Goal: Information Seeking & Learning: Learn about a topic

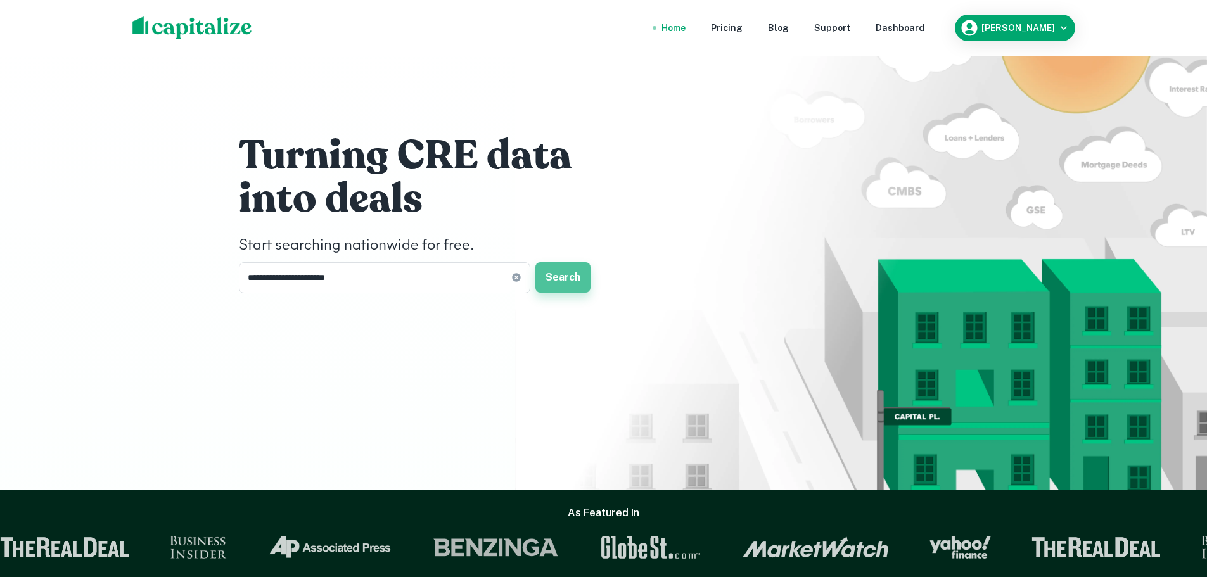
click at [567, 279] on button "Search" at bounding box center [562, 277] width 55 height 30
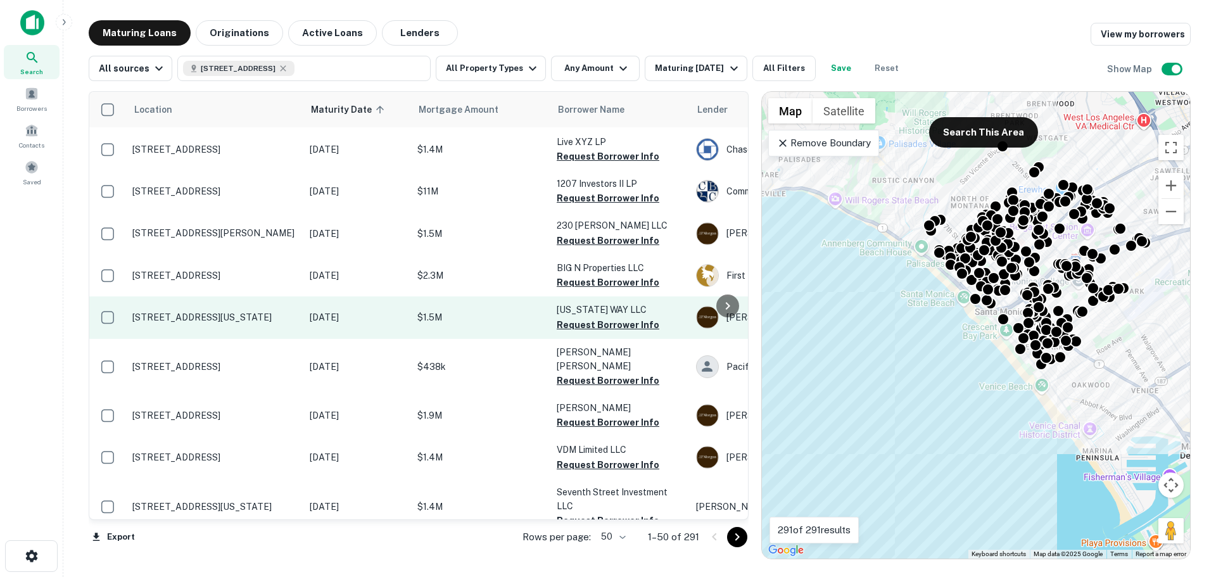
scroll to position [317, 0]
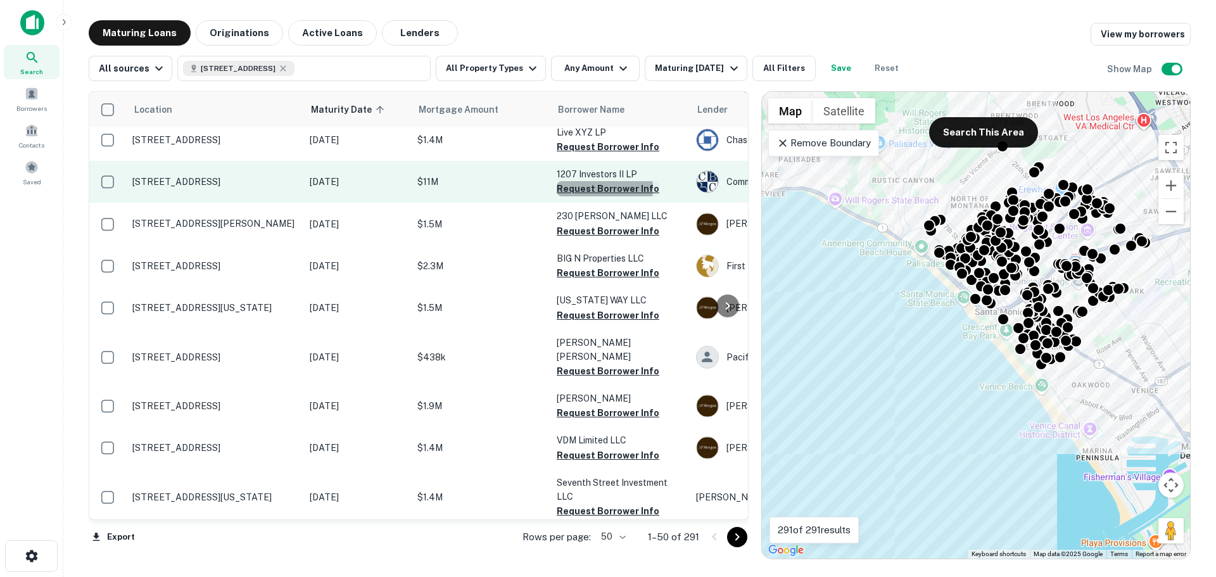
click at [601, 181] on button "Request Borrower Info" at bounding box center [608, 188] width 103 height 15
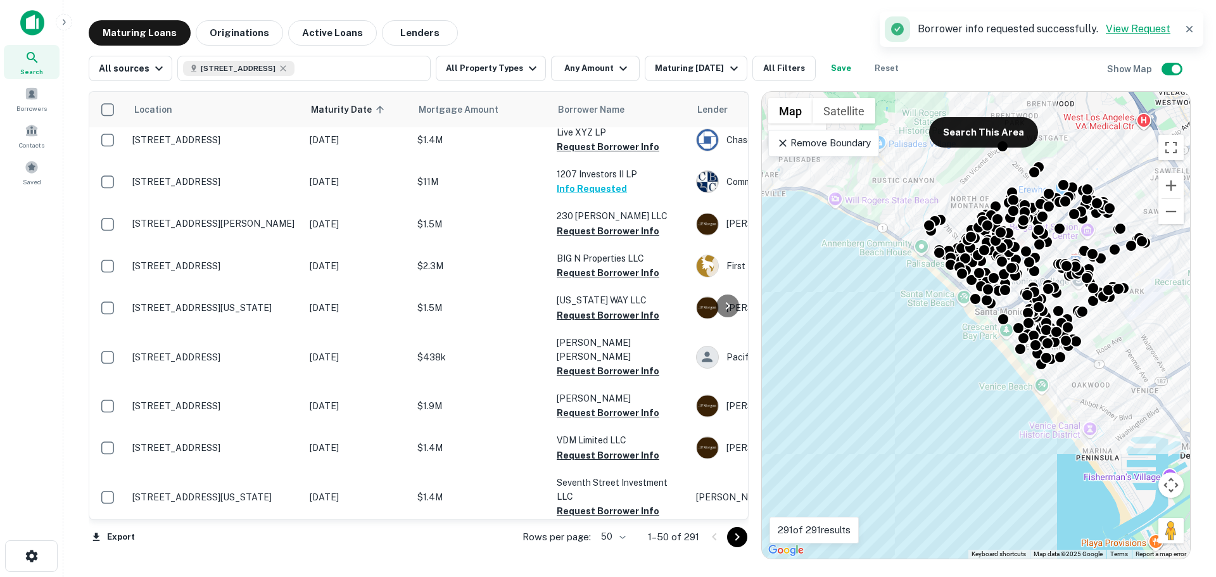
click at [1118, 29] on link "View Request" at bounding box center [1138, 29] width 65 height 12
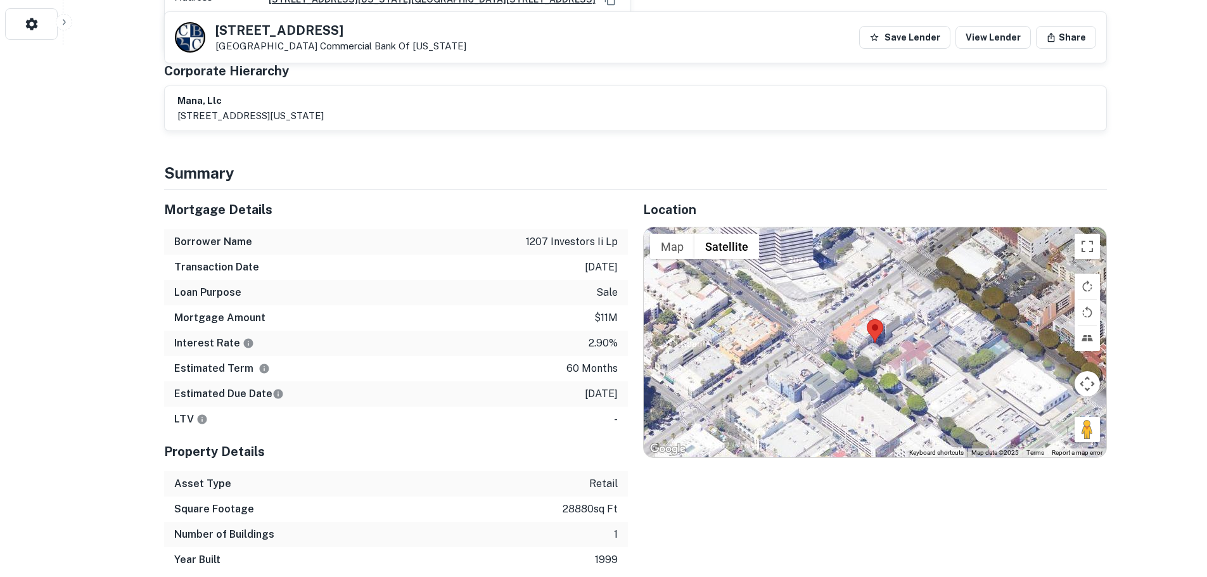
scroll to position [570, 0]
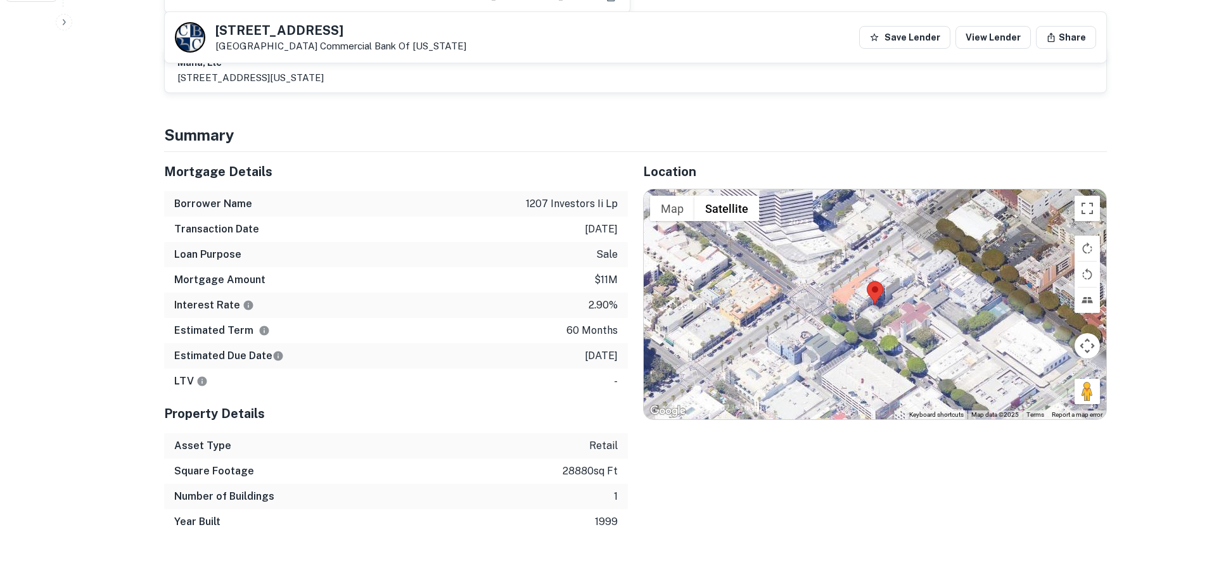
click at [901, 295] on div at bounding box center [874, 303] width 462 height 229
click at [1084, 210] on button "Toggle fullscreen view" at bounding box center [1086, 208] width 25 height 25
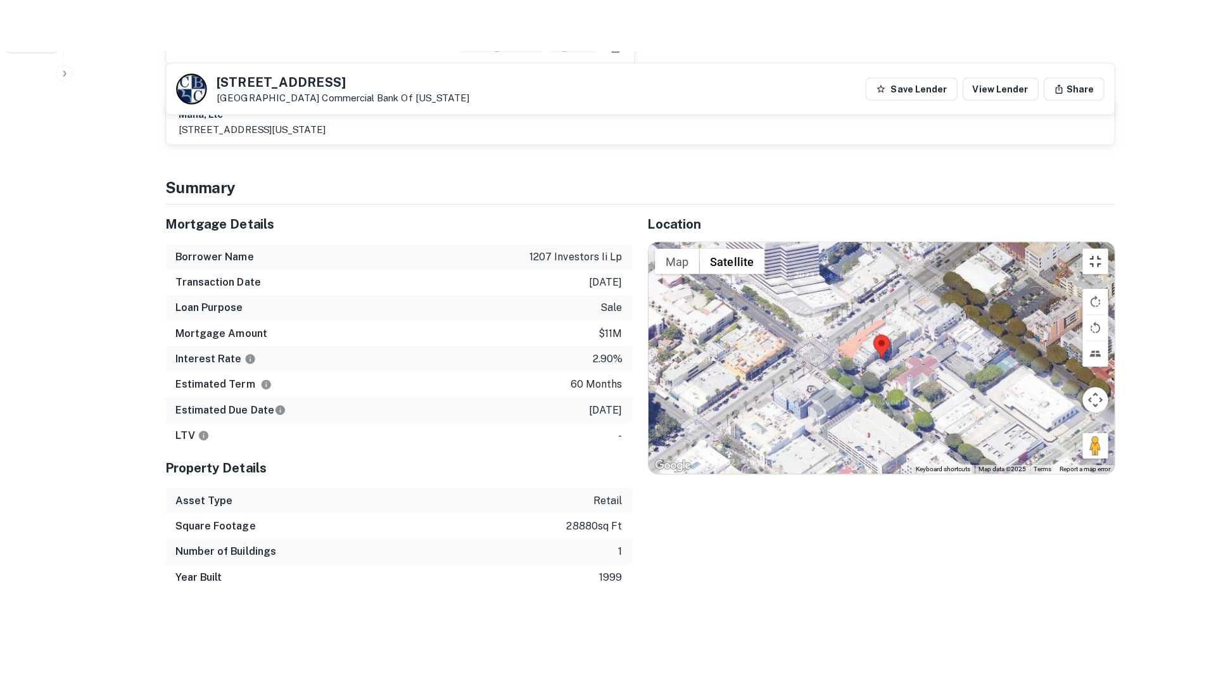
scroll to position [677, 0]
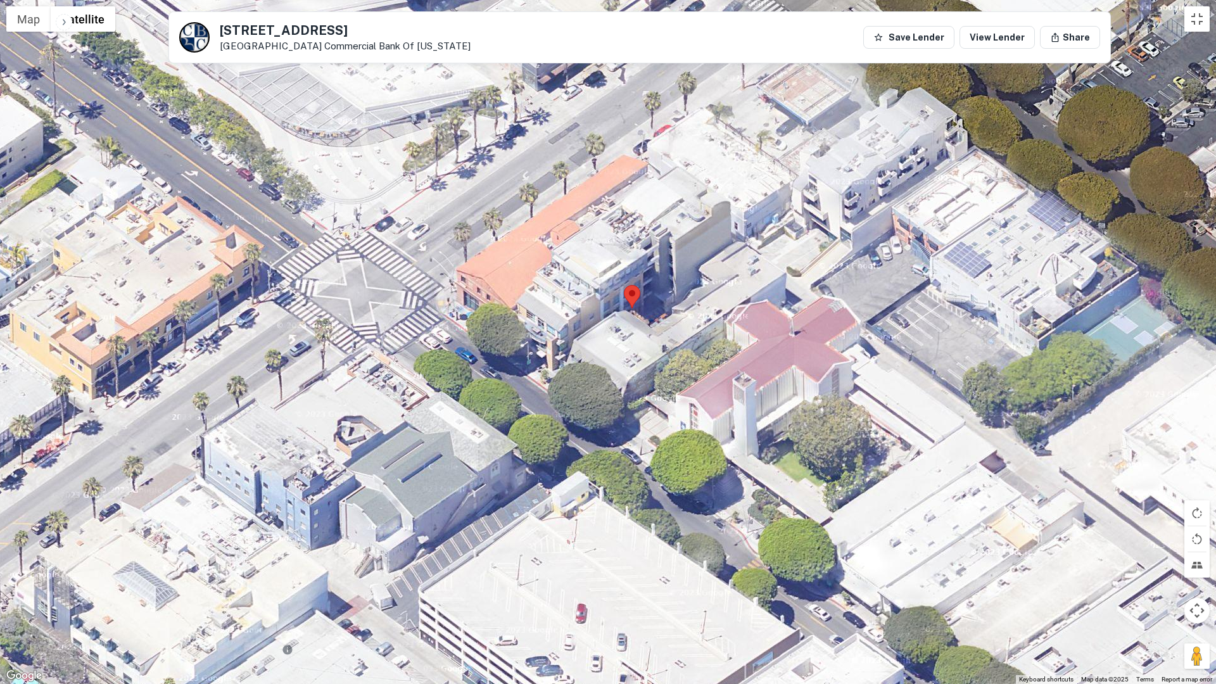
drag, startPoint x: 358, startPoint y: 296, endPoint x: 970, endPoint y: 413, distance: 622.9
click at [970, 413] on div at bounding box center [608, 342] width 1216 height 684
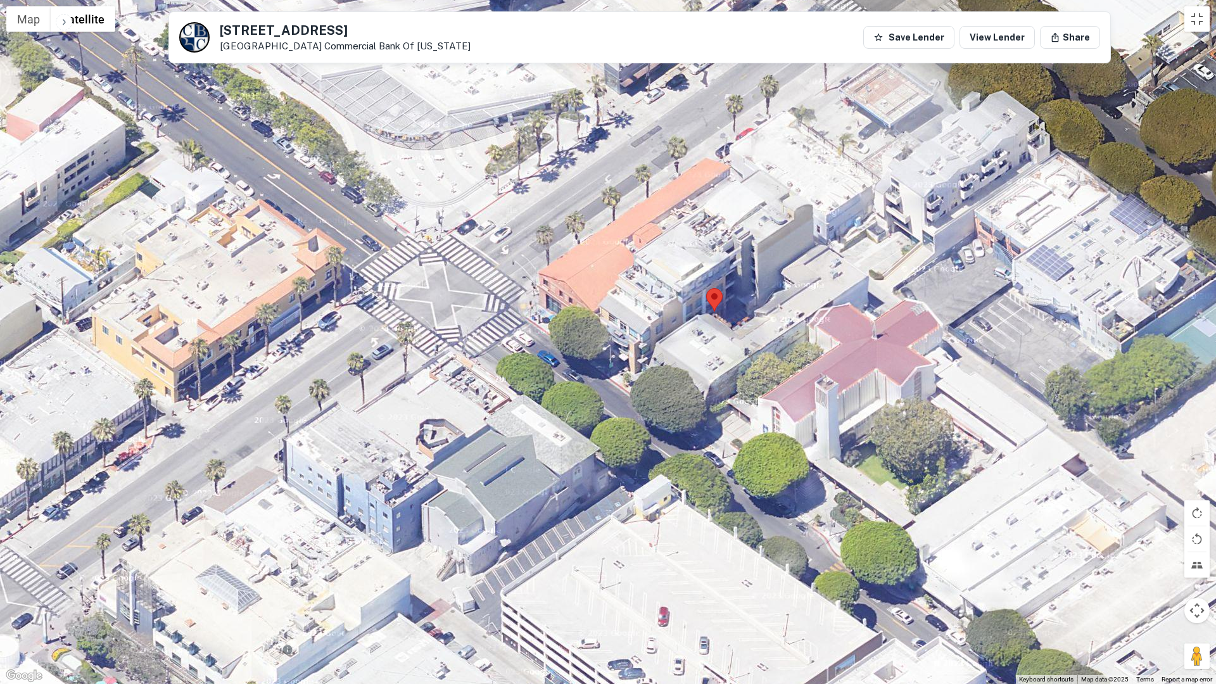
drag, startPoint x: 688, startPoint y: 400, endPoint x: 780, endPoint y: 403, distance: 91.3
click at [780, 403] on div at bounding box center [608, 342] width 1216 height 684
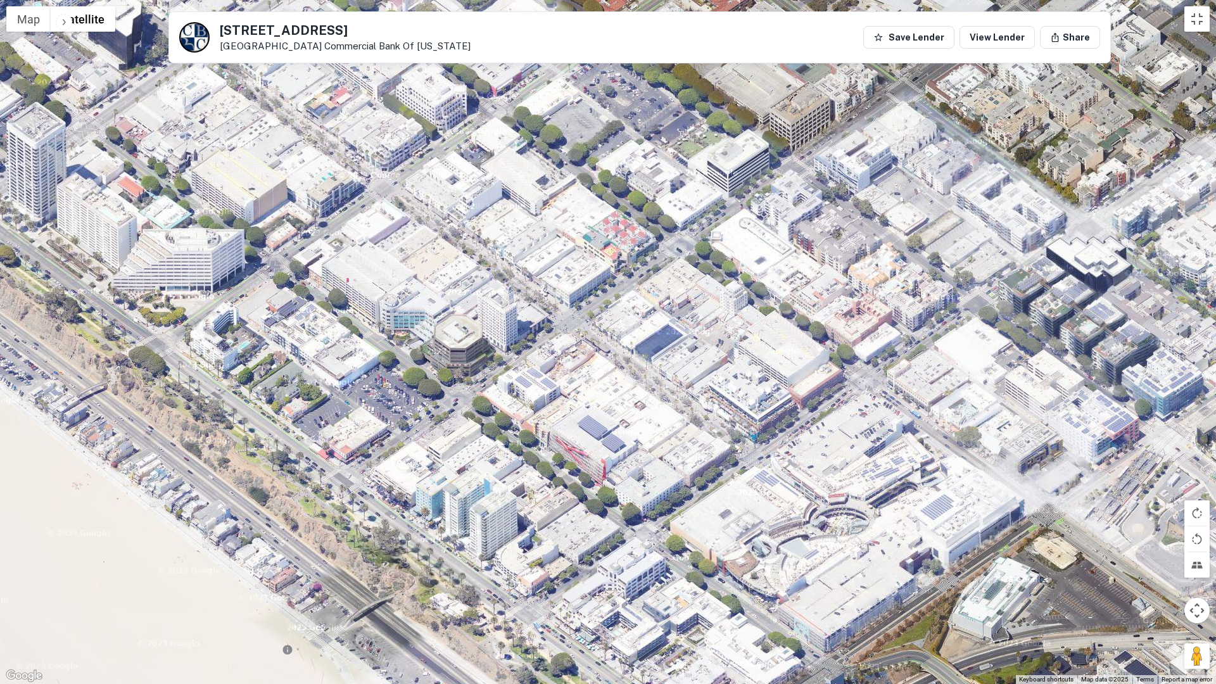
drag, startPoint x: 959, startPoint y: 463, endPoint x: 571, endPoint y: 54, distance: 564.0
click at [571, 54] on div at bounding box center [608, 342] width 1216 height 684
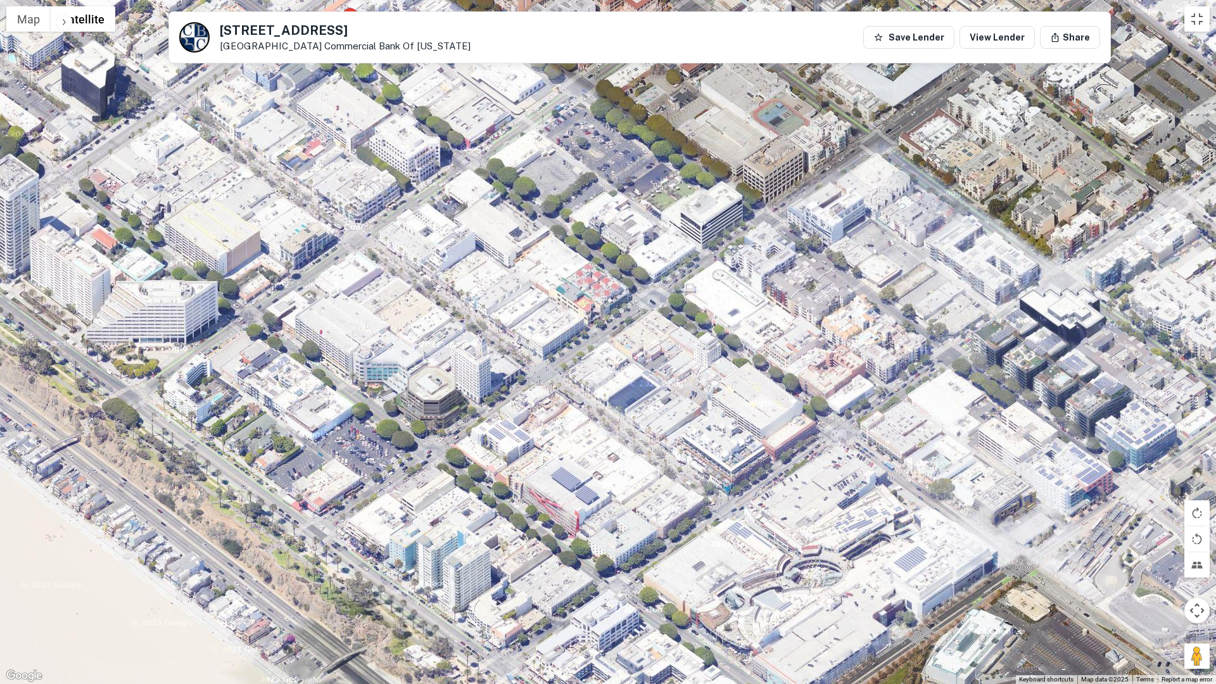
drag, startPoint x: 1053, startPoint y: 262, endPoint x: 707, endPoint y: 0, distance: 434.0
click at [707, 0] on div at bounding box center [608, 342] width 1216 height 684
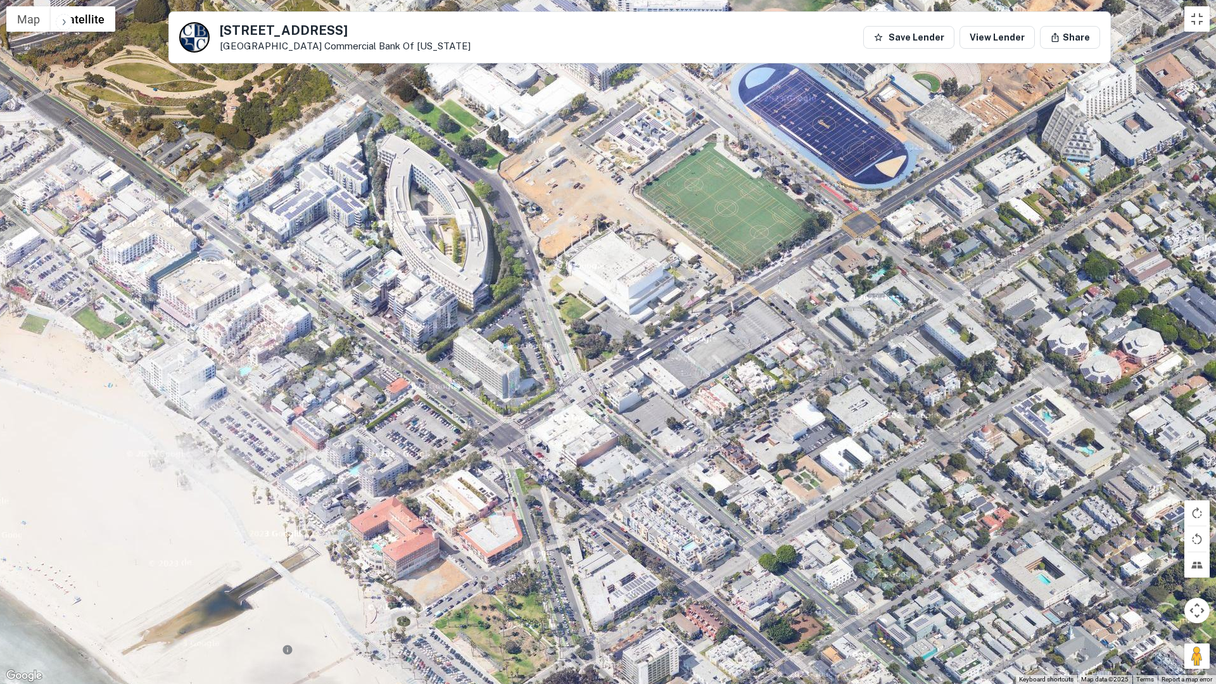
drag, startPoint x: 961, startPoint y: 475, endPoint x: 575, endPoint y: 4, distance: 608.9
click at [575, 4] on div at bounding box center [608, 342] width 1216 height 684
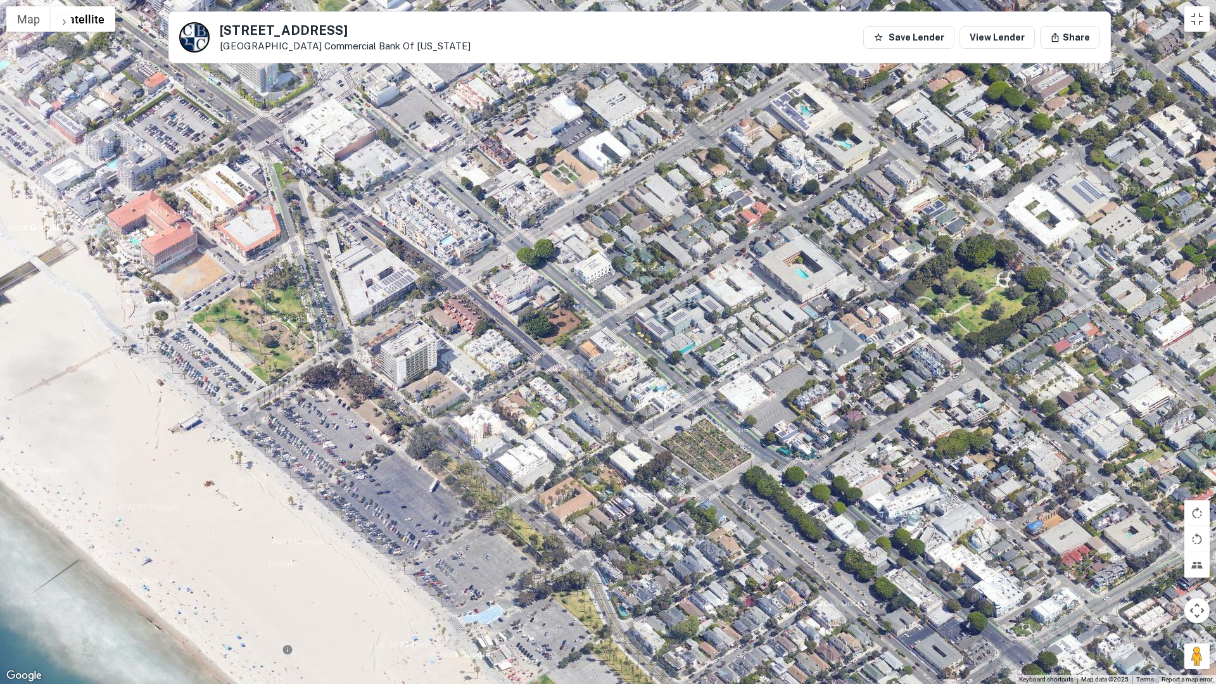
drag, startPoint x: 859, startPoint y: 369, endPoint x: 707, endPoint y: 187, distance: 237.0
click at [707, 187] on div at bounding box center [608, 342] width 1216 height 684
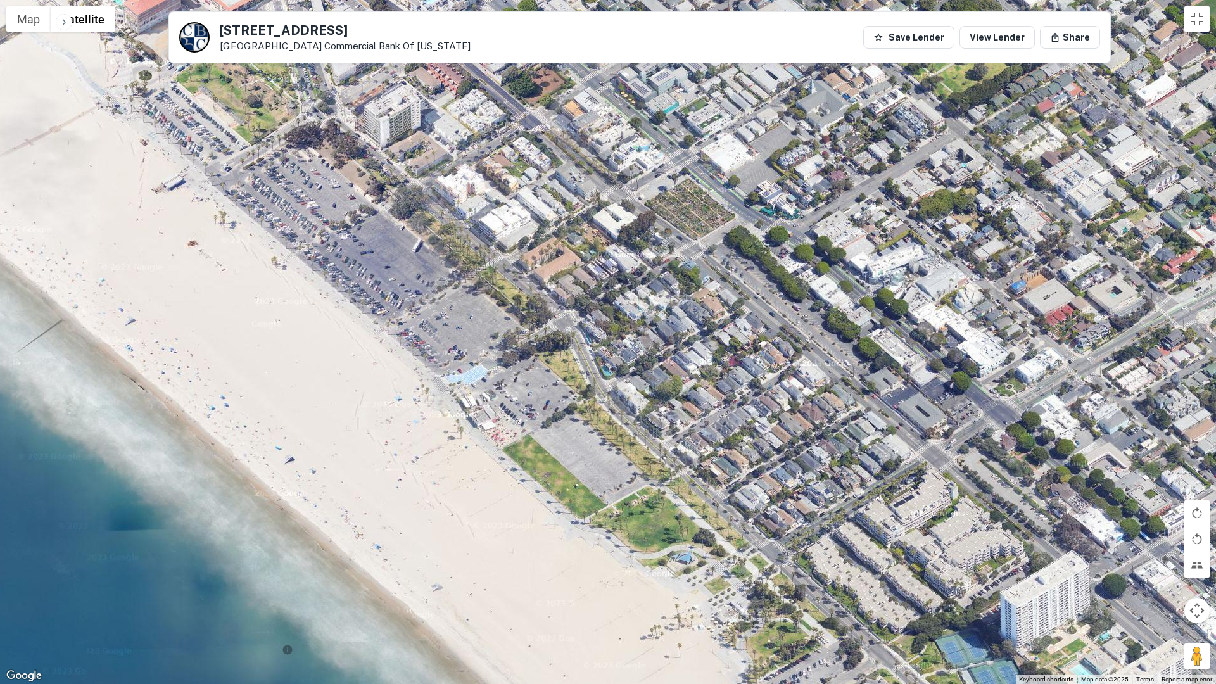
drag, startPoint x: 644, startPoint y: 345, endPoint x: 712, endPoint y: 271, distance: 100.0
click at [600, 162] on div at bounding box center [608, 342] width 1216 height 684
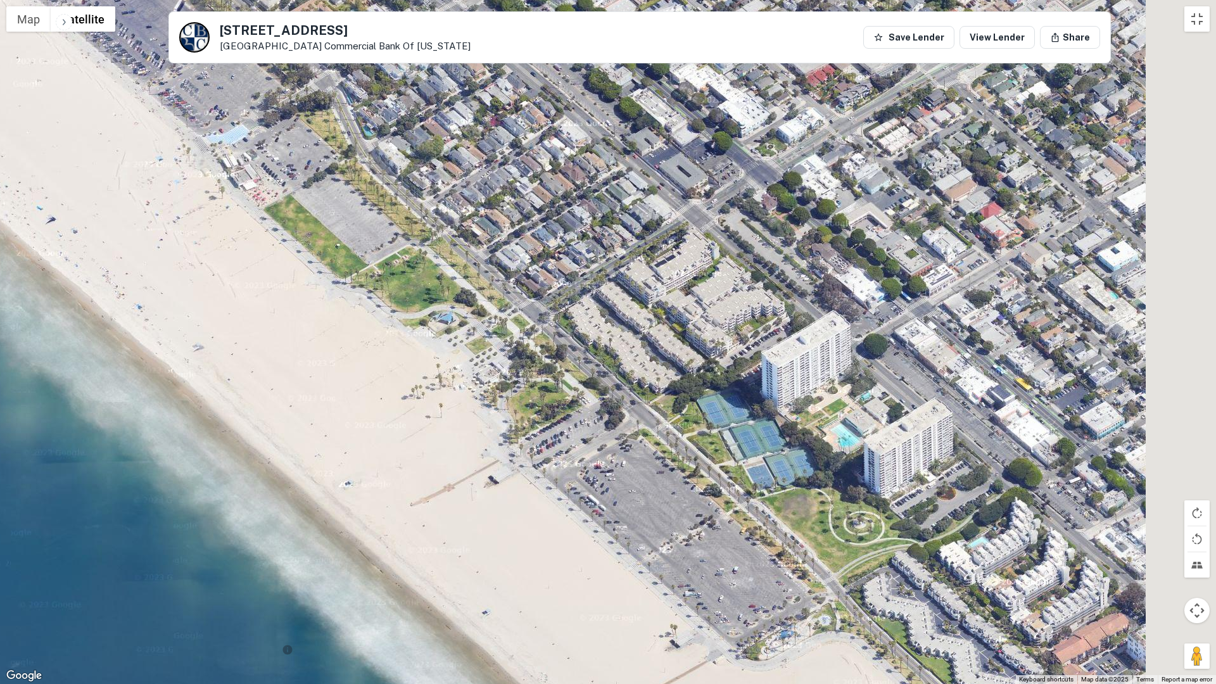
drag, startPoint x: 922, startPoint y: 440, endPoint x: 737, endPoint y: 251, distance: 264.7
click at [738, 253] on div at bounding box center [608, 342] width 1216 height 684
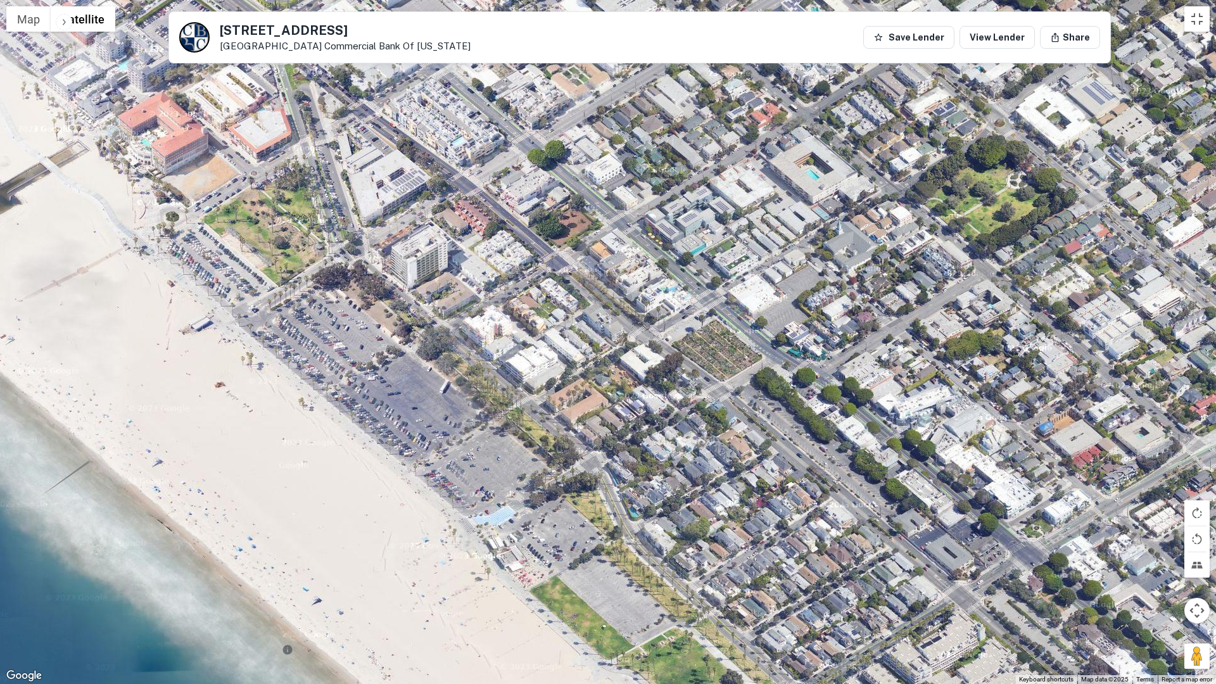
drag, startPoint x: 709, startPoint y: 237, endPoint x: 998, endPoint y: 638, distance: 494.2
click at [1049, 576] on div "Use ctrl + scroll to zoom the map Map Terrain Satellite Labels Keyboard shortcu…" at bounding box center [608, 342] width 1216 height 684
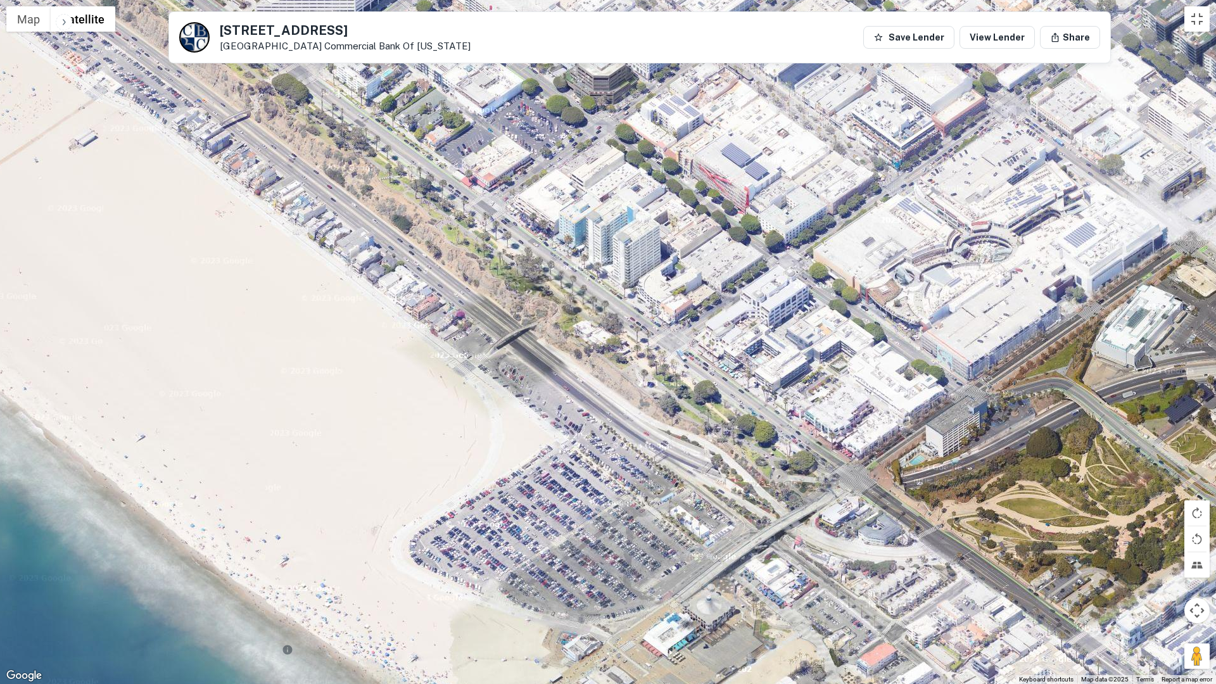
drag, startPoint x: 640, startPoint y: 428, endPoint x: 965, endPoint y: 588, distance: 363.1
click at [979, 576] on div at bounding box center [608, 342] width 1216 height 684
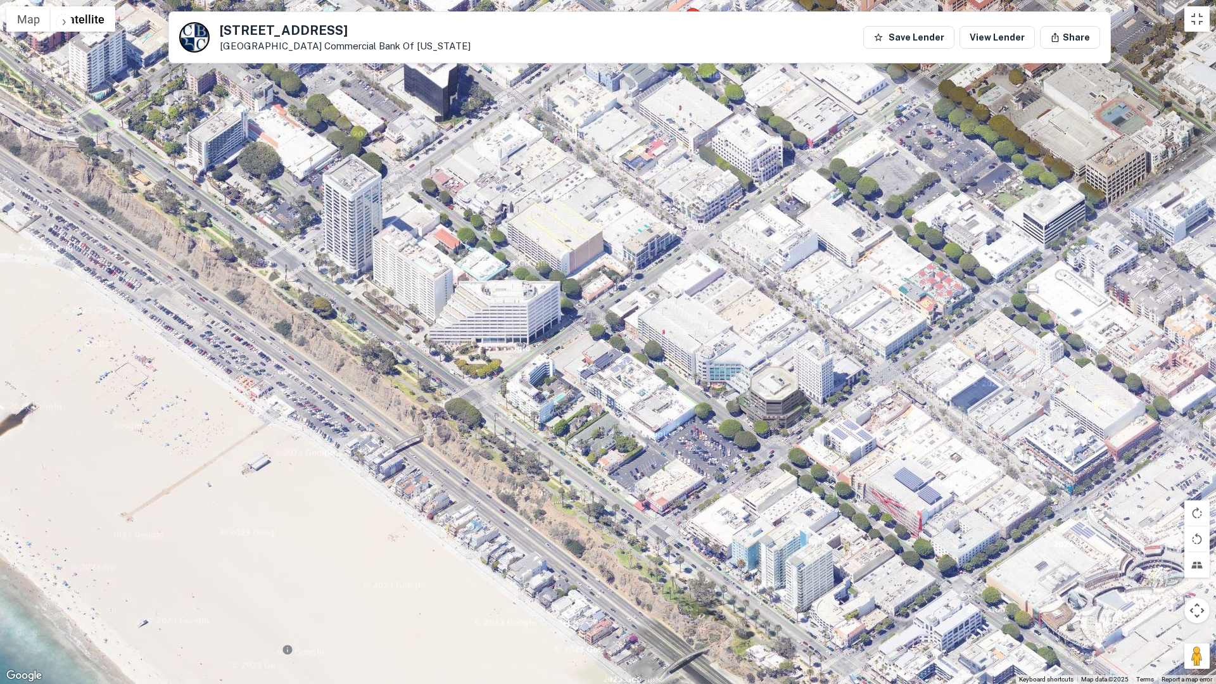
drag, startPoint x: 633, startPoint y: 316, endPoint x: 782, endPoint y: 590, distance: 312.0
click at [782, 576] on div at bounding box center [608, 342] width 1216 height 684
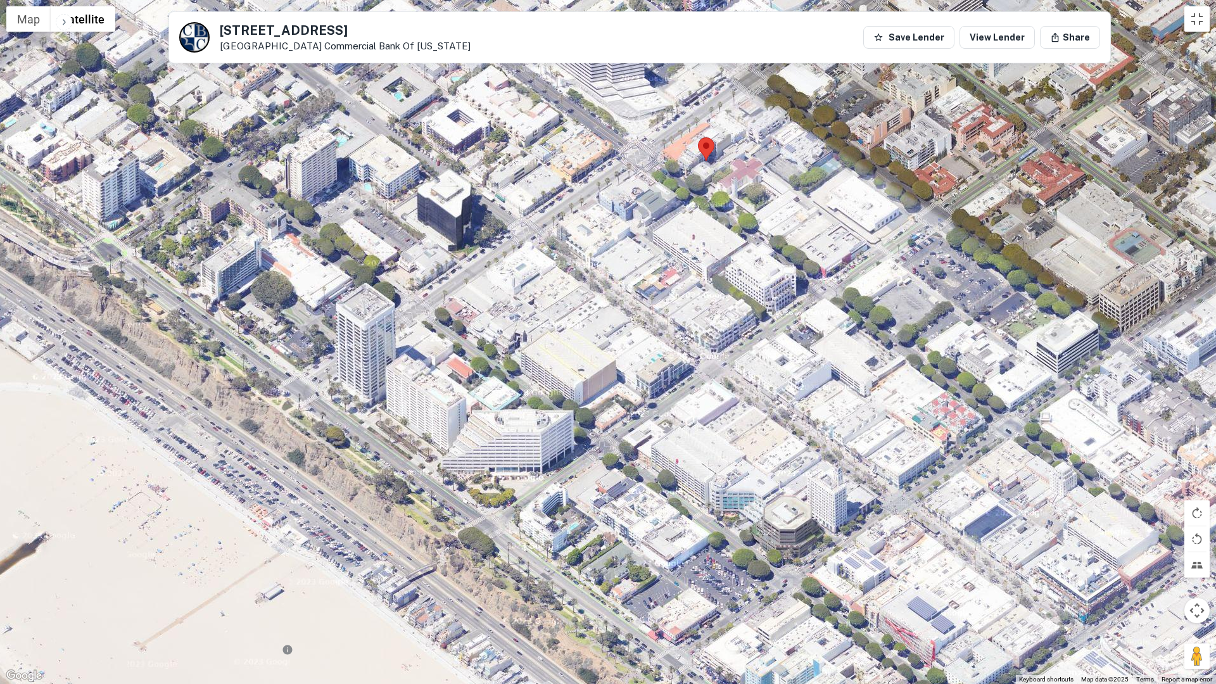
drag, startPoint x: 751, startPoint y: 362, endPoint x: 764, endPoint y: 491, distance: 129.9
click at [764, 491] on div at bounding box center [608, 342] width 1216 height 684
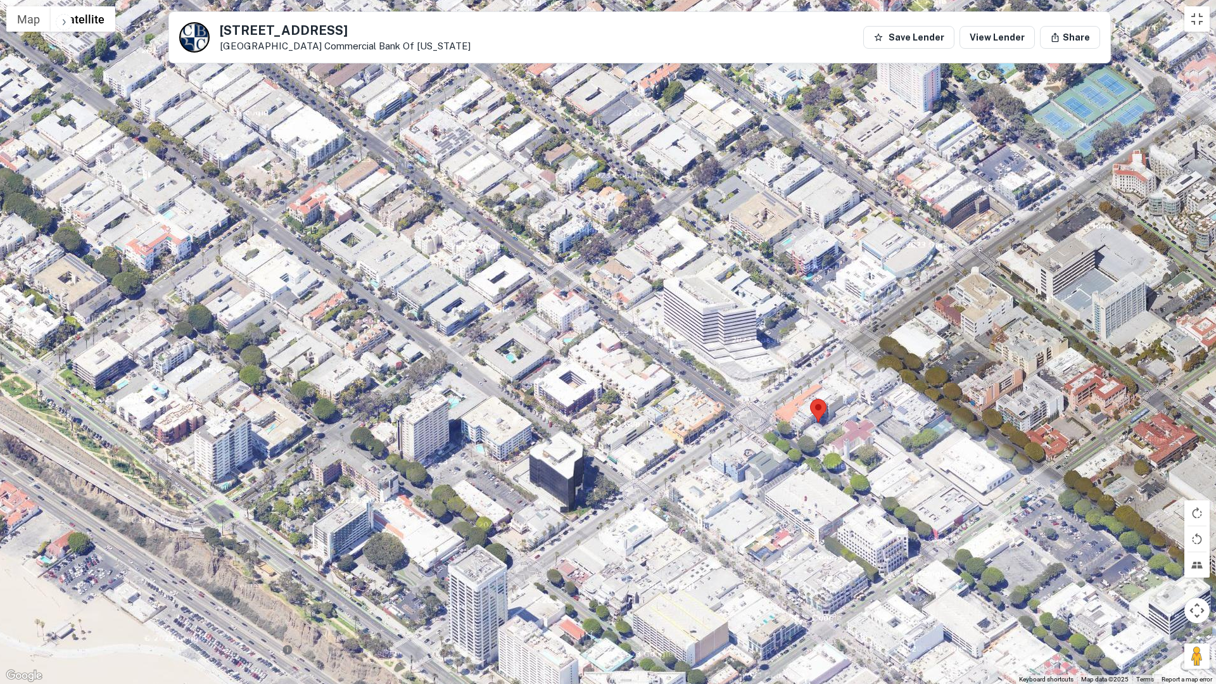
drag, startPoint x: 681, startPoint y: 263, endPoint x: 797, endPoint y: 538, distance: 298.6
click at [797, 538] on div at bounding box center [608, 342] width 1216 height 684
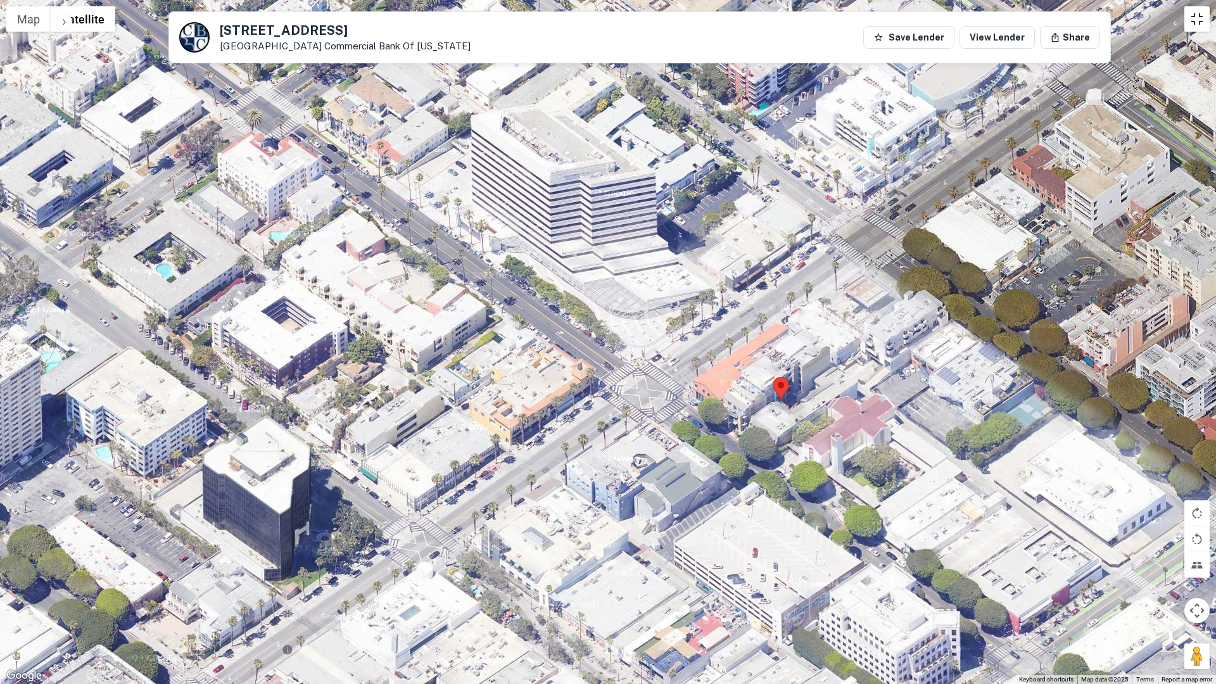
click at [1196, 16] on button "Toggle fullscreen view" at bounding box center [1196, 18] width 25 height 25
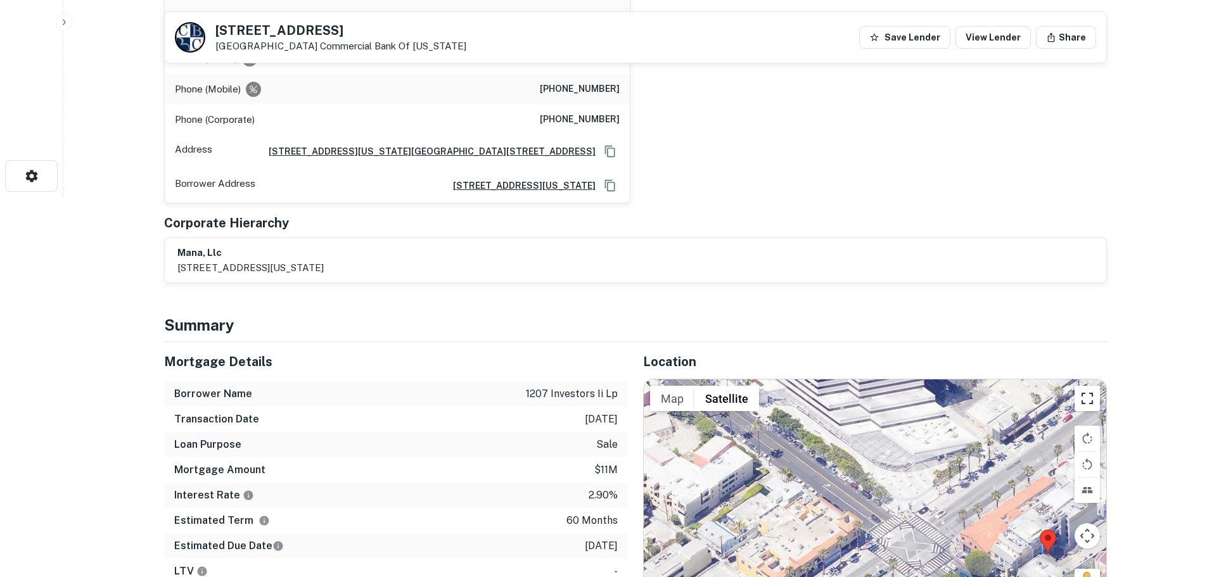
scroll to position [0, 0]
